Goal: Transaction & Acquisition: Purchase product/service

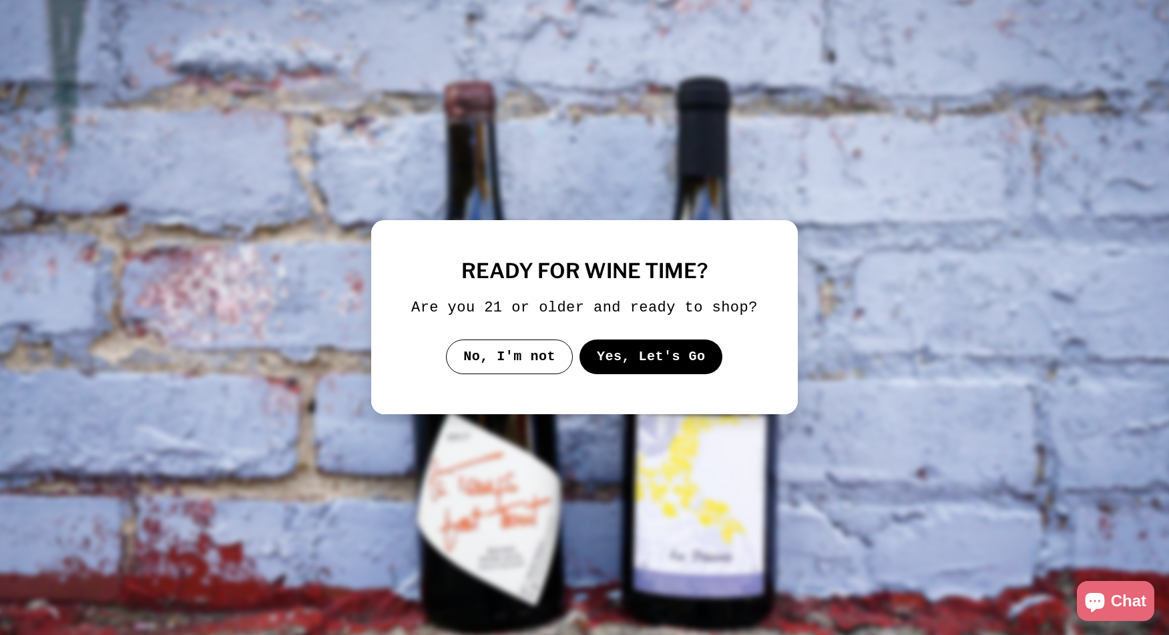
click at [616, 374] on button "Yes, Let's Go" at bounding box center [650, 357] width 143 height 35
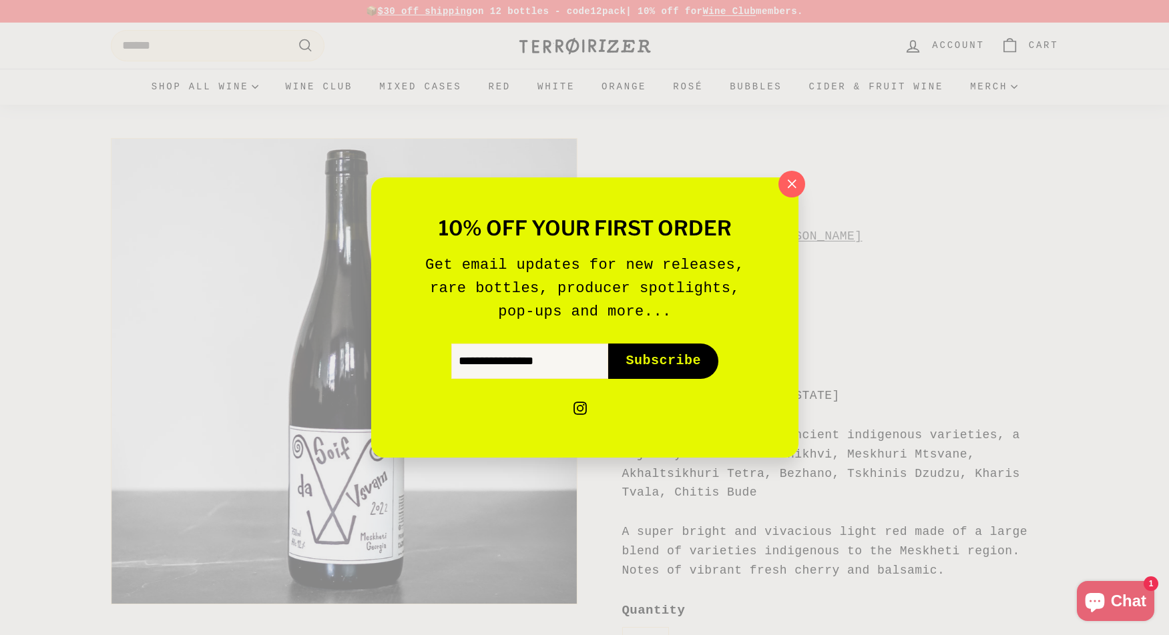
click at [789, 190] on icon "button" at bounding box center [791, 184] width 19 height 19
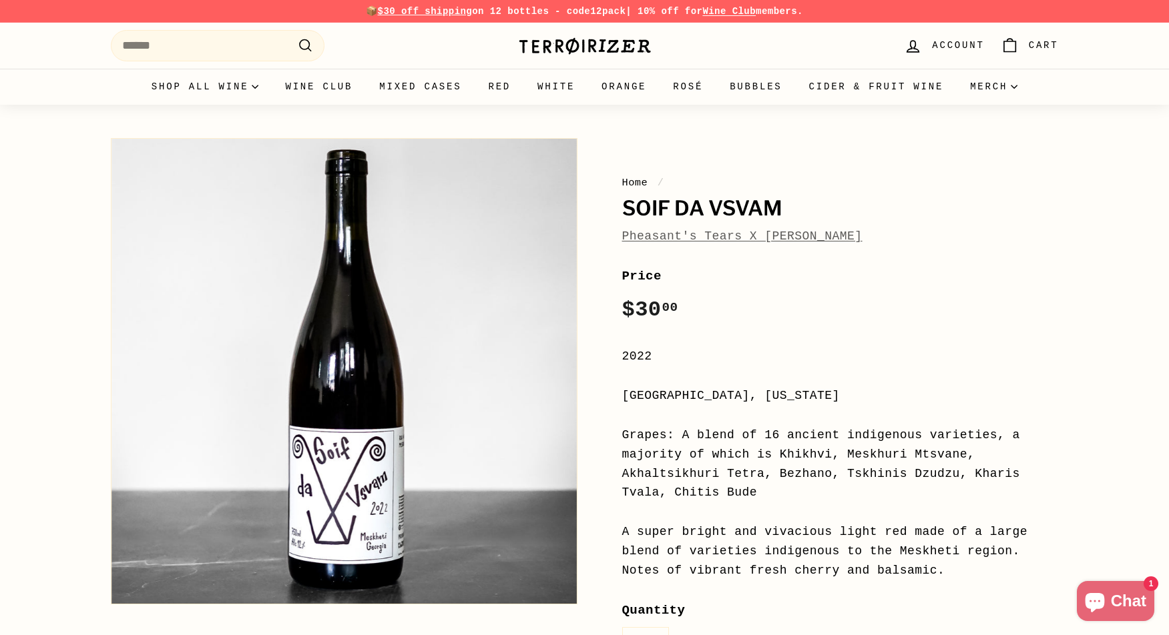
click at [757, 235] on link "Pheasant's Tears X Thierry Puzelat" at bounding box center [742, 236] width 240 height 13
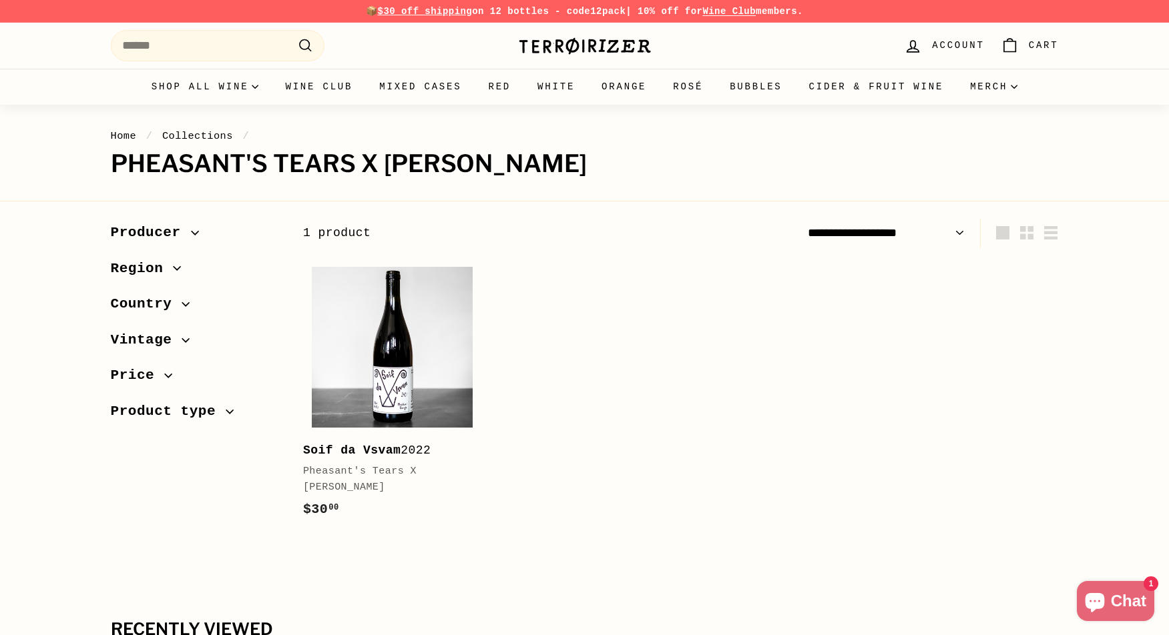
drag, startPoint x: 601, startPoint y: 159, endPoint x: 113, endPoint y: 172, distance: 488.0
click at [113, 172] on h1 "Pheasant's Tears X [PERSON_NAME]" at bounding box center [585, 164] width 948 height 27
copy h1 "Pheasant's Tears X [PERSON_NAME]"
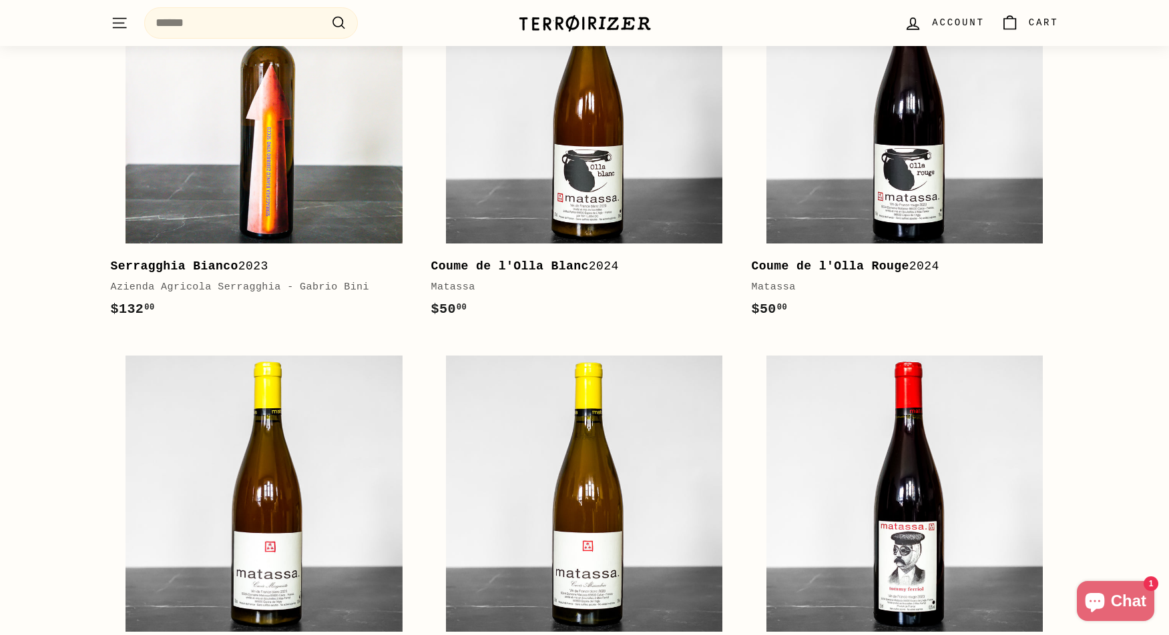
scroll to position [249, 0]
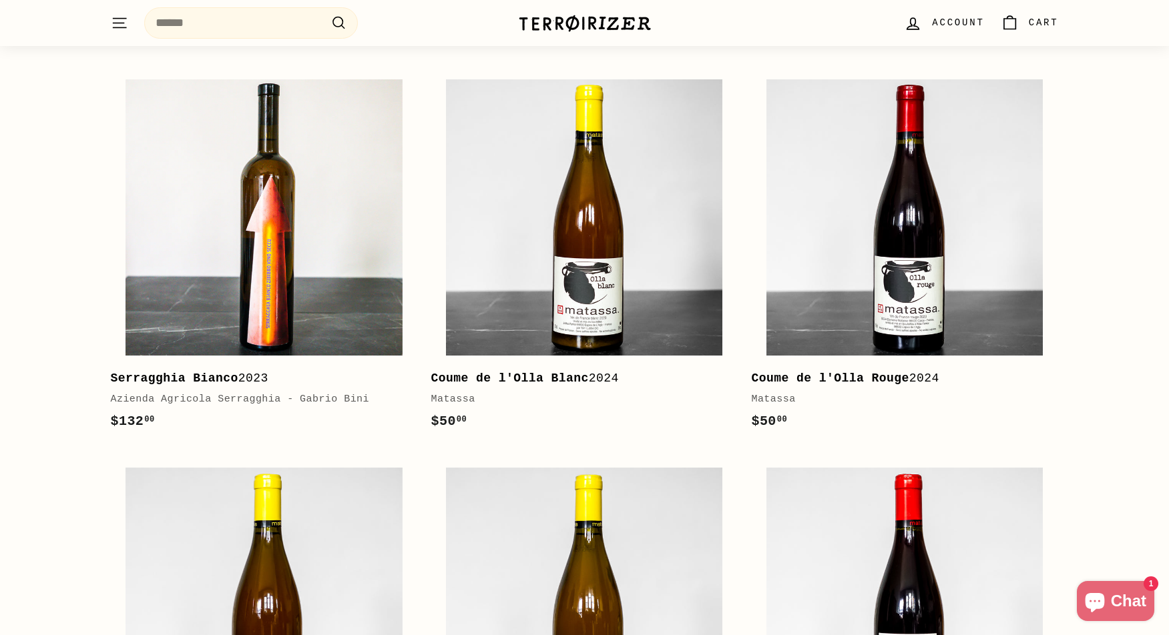
click at [967, 22] on span "Account" at bounding box center [958, 22] width 52 height 15
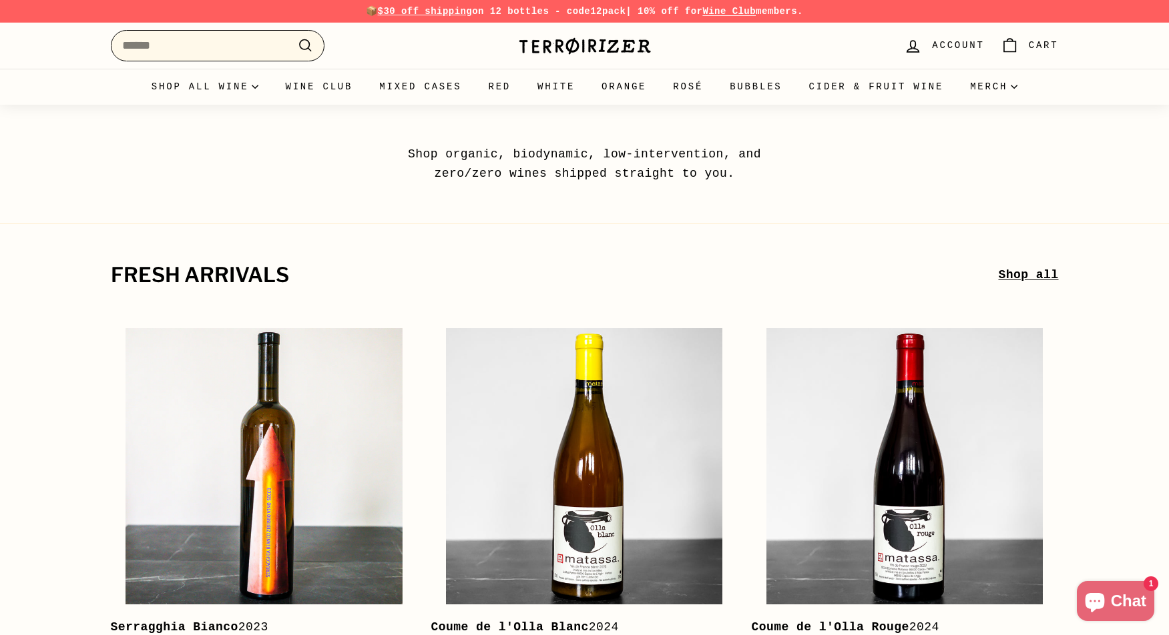
click at [258, 52] on input "Search" at bounding box center [218, 45] width 214 height 31
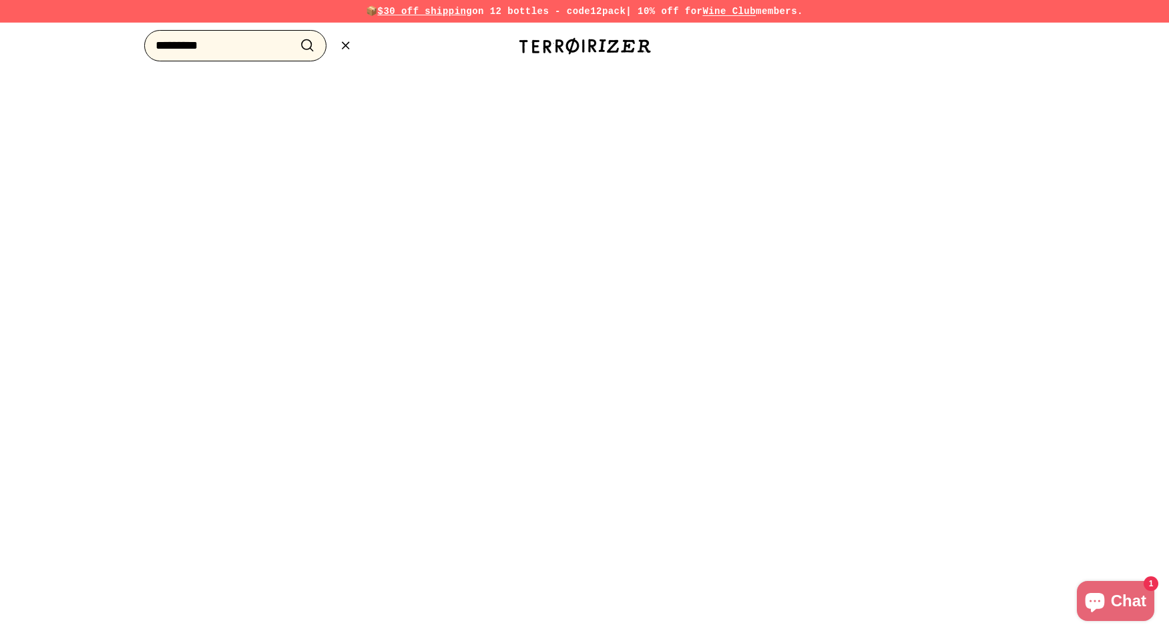
type input "*********"
click at [307, 45] on button ".cls-1{fill:none;stroke:#000;stroke-miterlimit:10;stroke-width:2px} Search" at bounding box center [307, 45] width 25 height 21
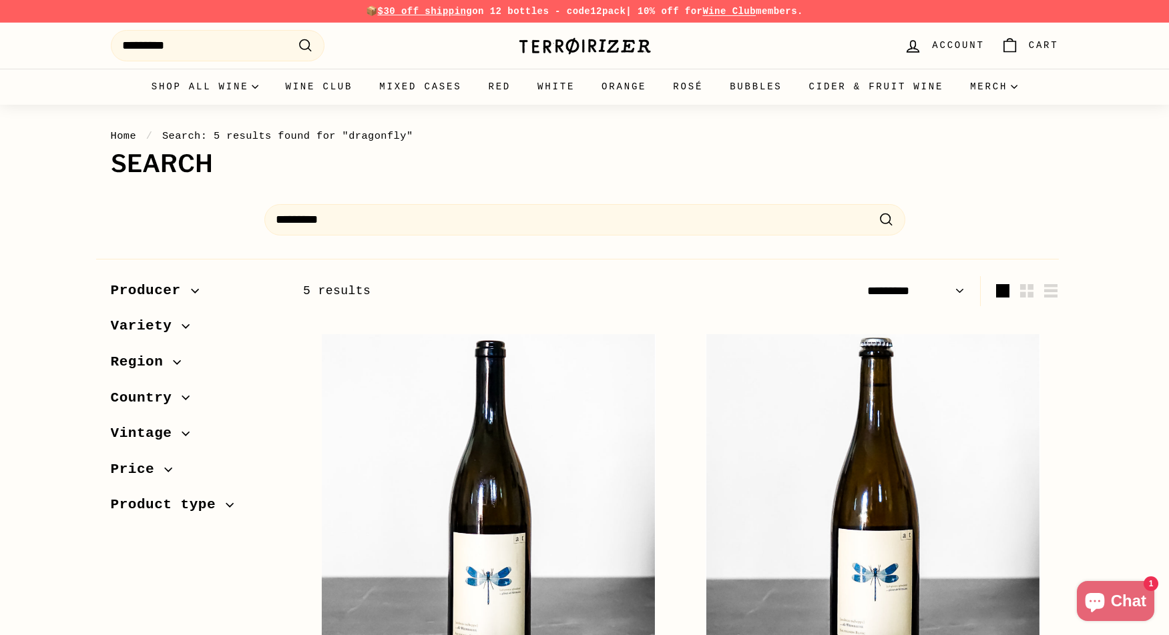
select select "*********"
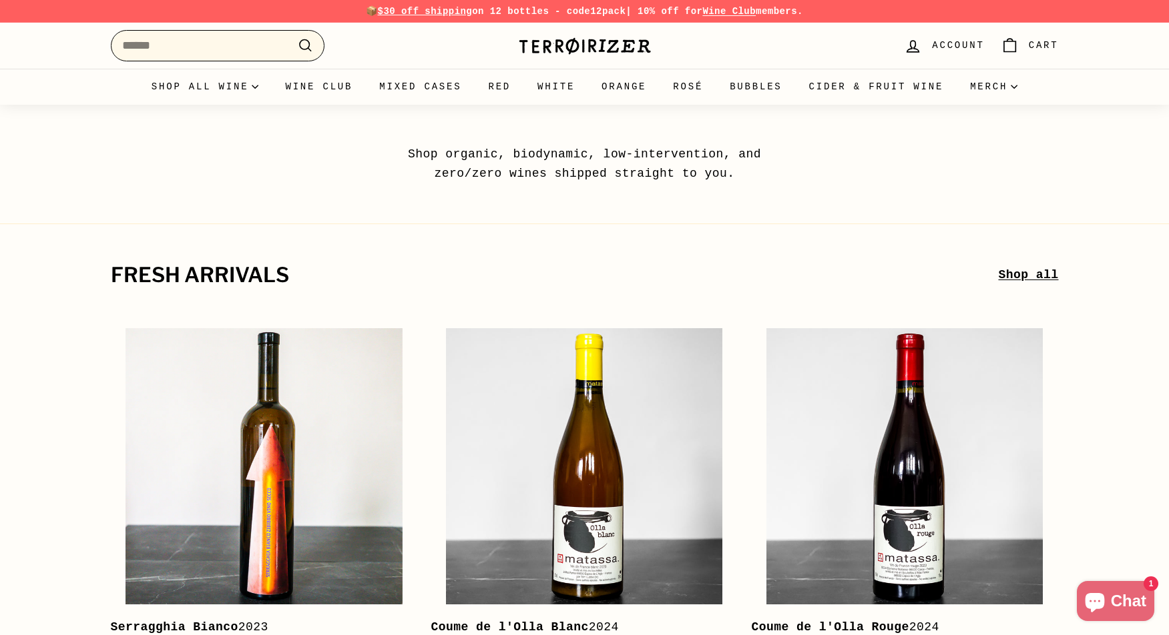
click at [258, 49] on input "Search" at bounding box center [218, 45] width 214 height 31
type input "*"
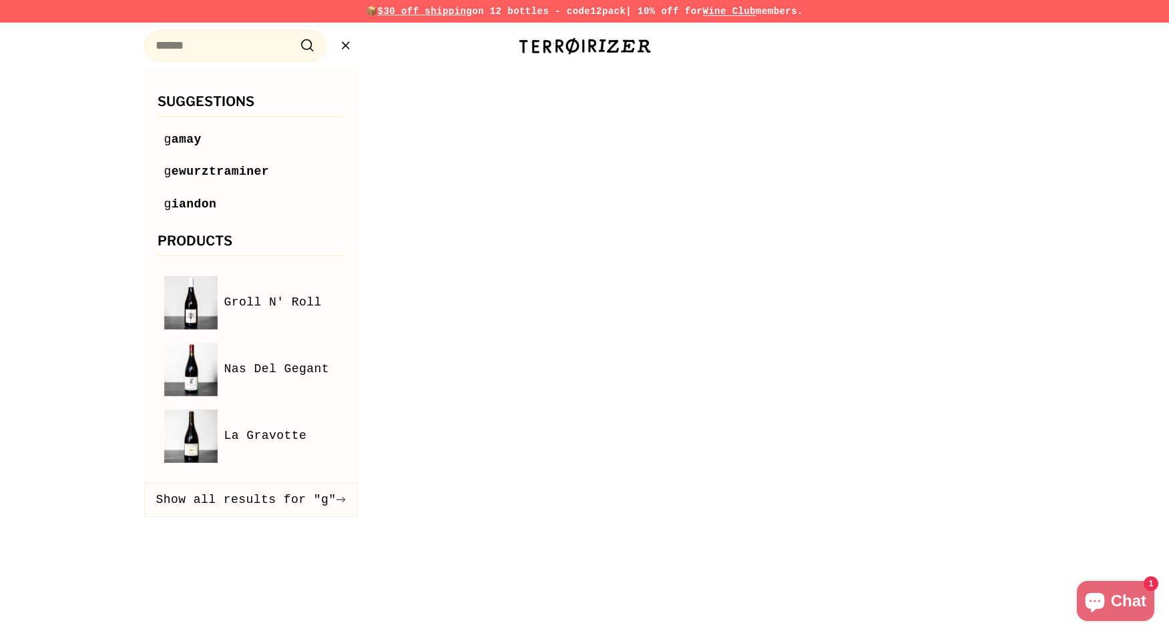
click at [349, 44] on icon ".cls-1{fill:none;stroke:#000;stroke-miterlimit:10;stroke-width:2px}" at bounding box center [345, 45] width 17 height 17
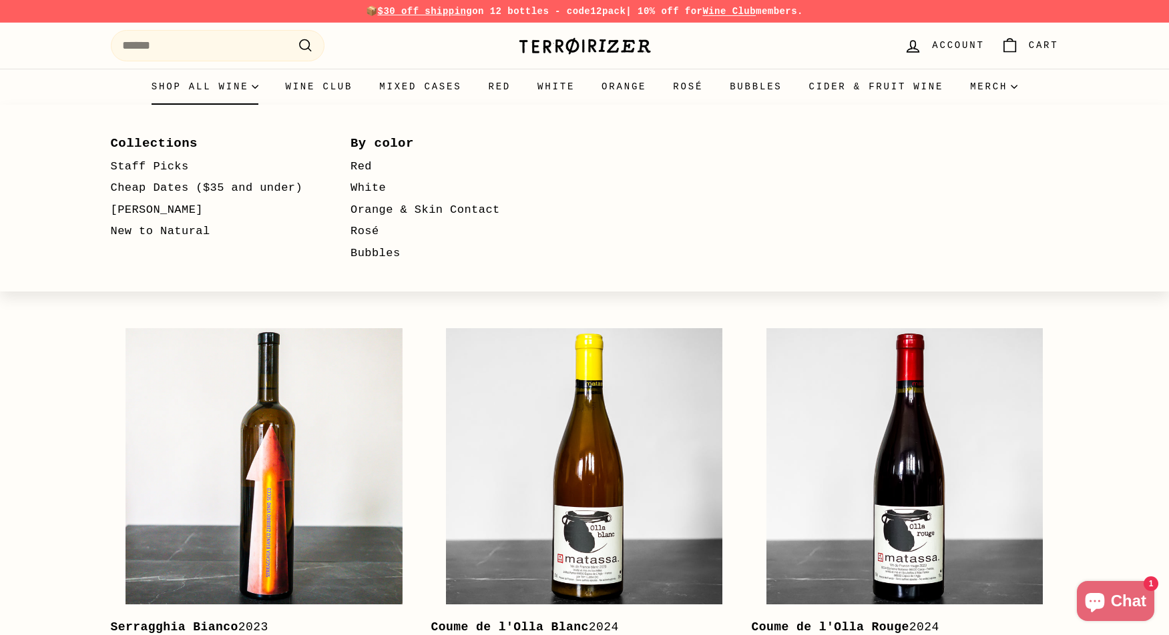
click at [236, 89] on summary "Shop all wine" at bounding box center [205, 87] width 134 height 36
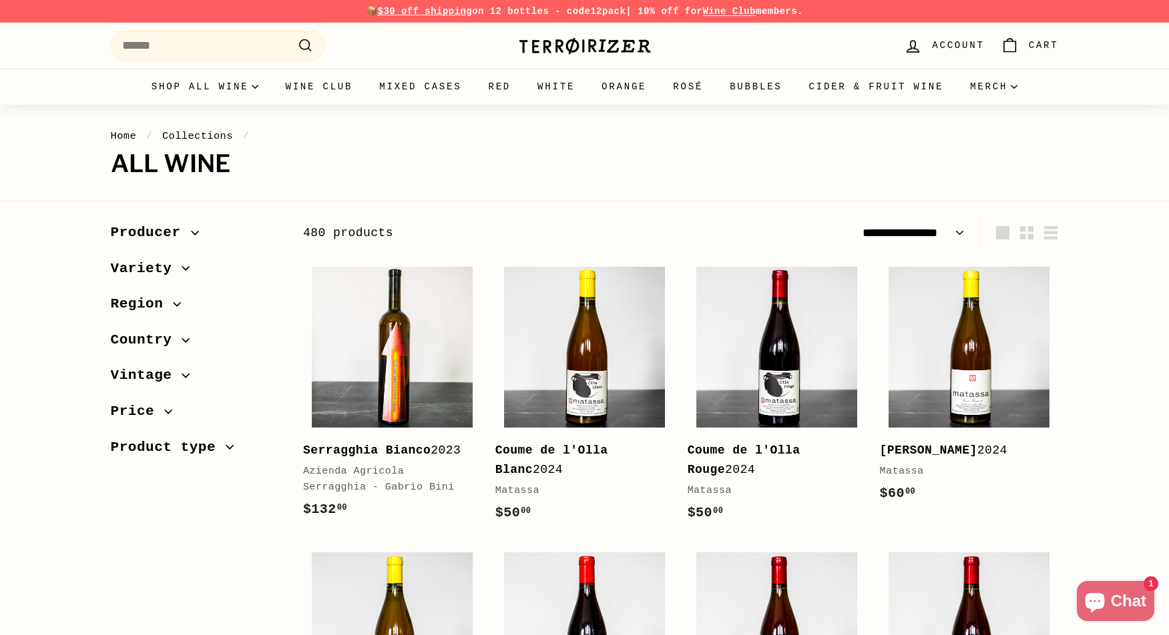
select select "**********"
click at [160, 334] on span "Country" at bounding box center [146, 340] width 71 height 23
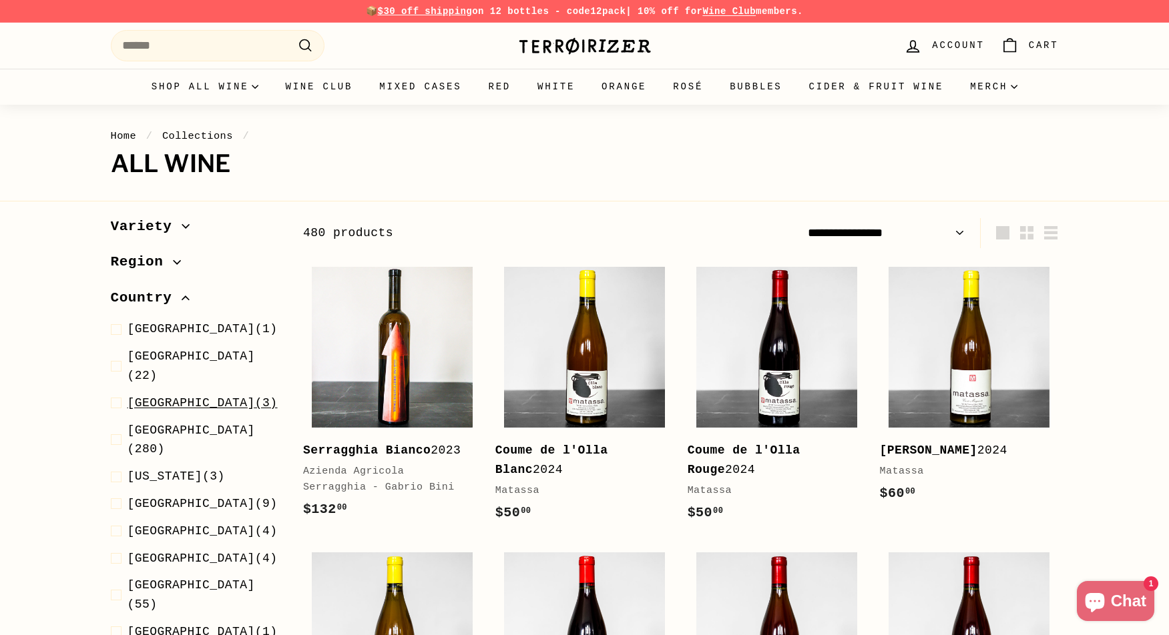
scroll to position [49, 0]
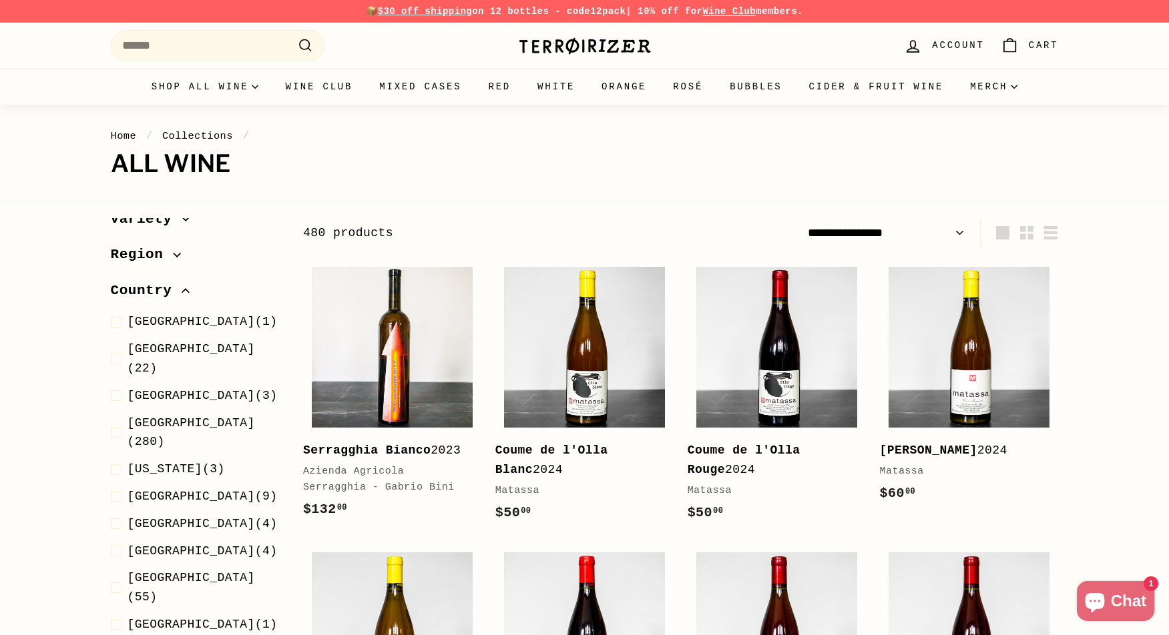
click at [167, 462] on span "Georgia" at bounding box center [164, 468] width 75 height 13
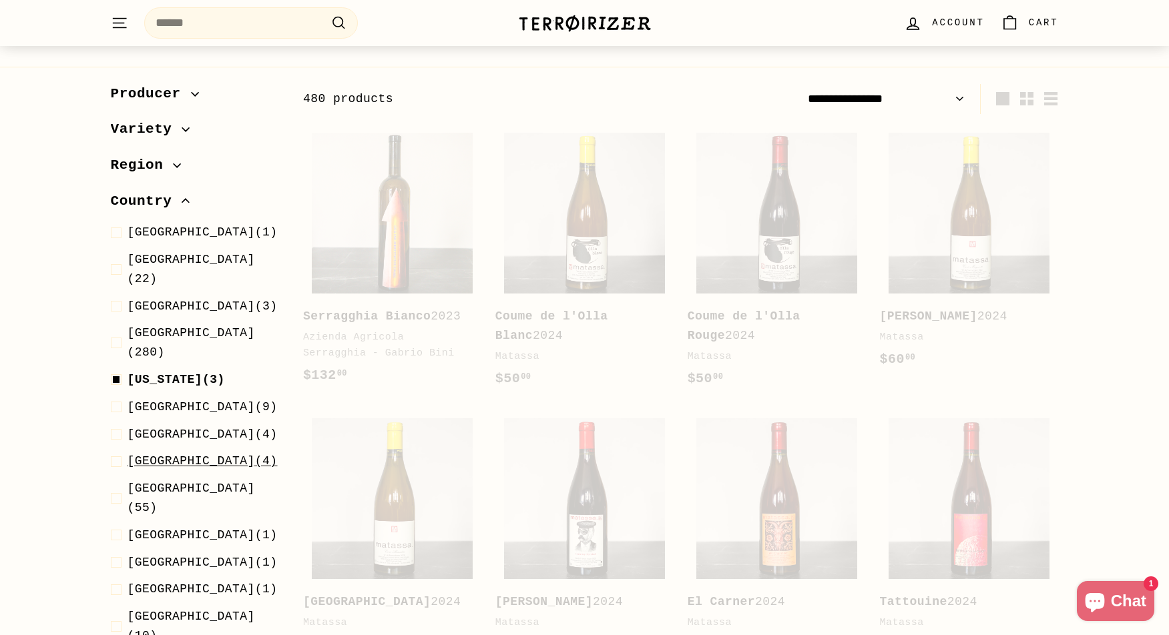
scroll to position [165, 0]
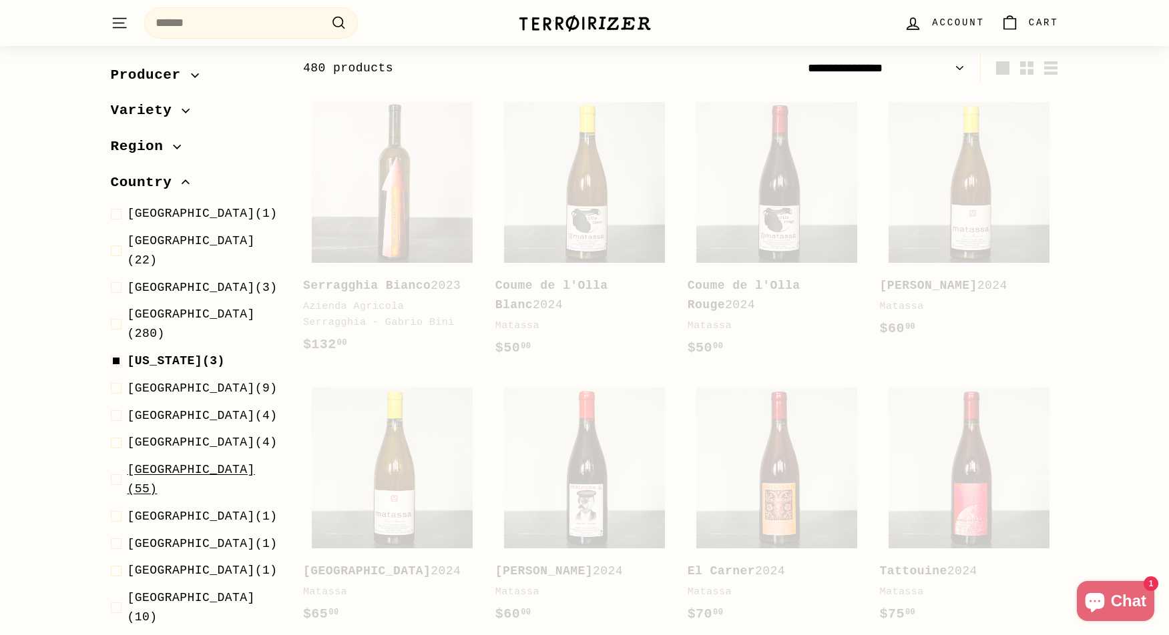
select select "**********"
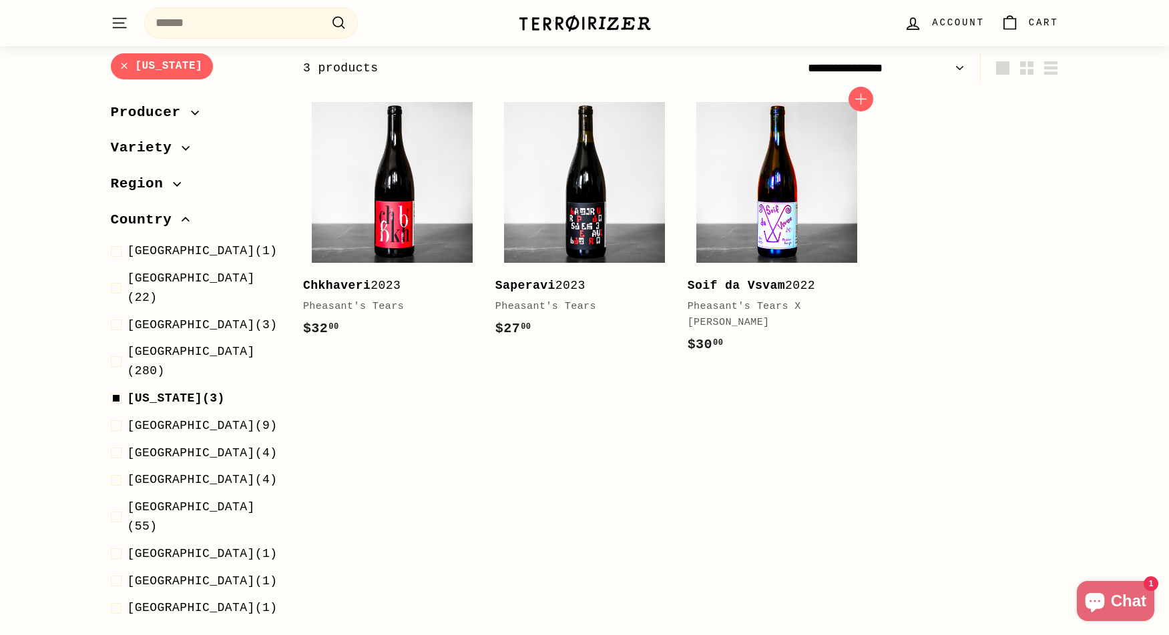
click at [771, 231] on img at bounding box center [776, 182] width 161 height 161
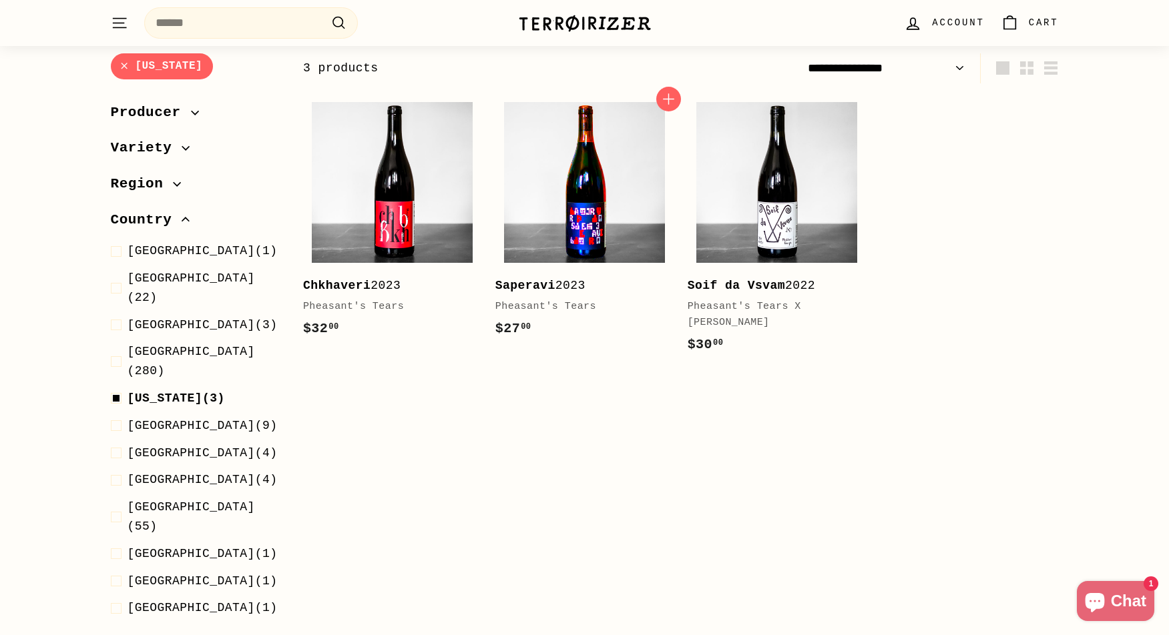
click at [588, 186] on img at bounding box center [584, 182] width 161 height 161
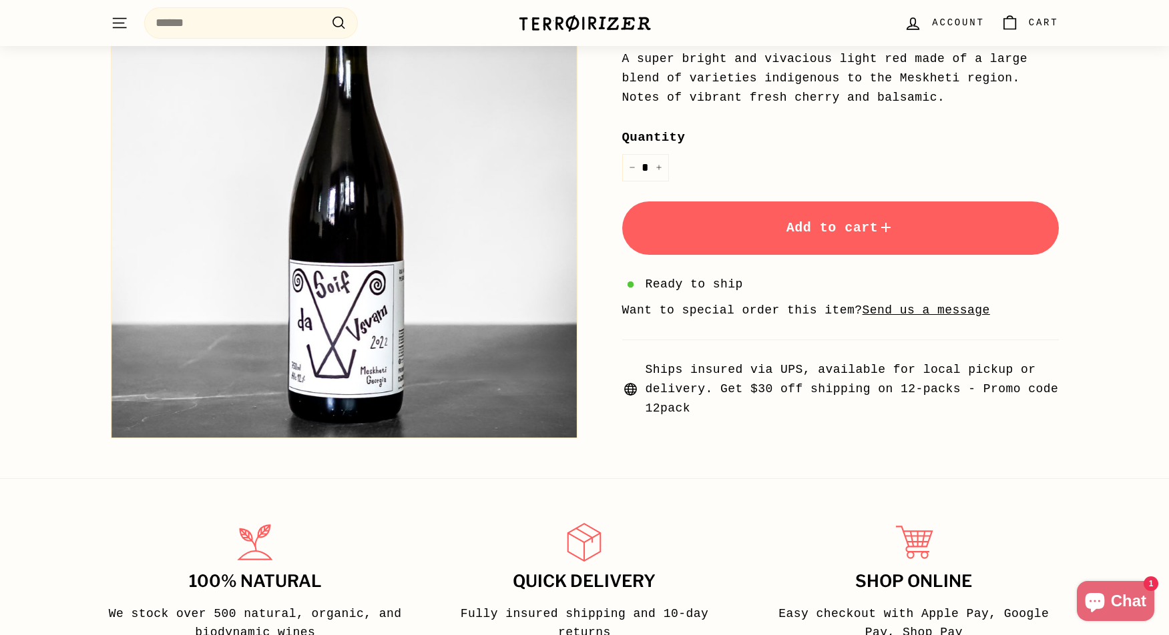
scroll to position [473, 0]
